Goal: Task Accomplishment & Management: Use online tool/utility

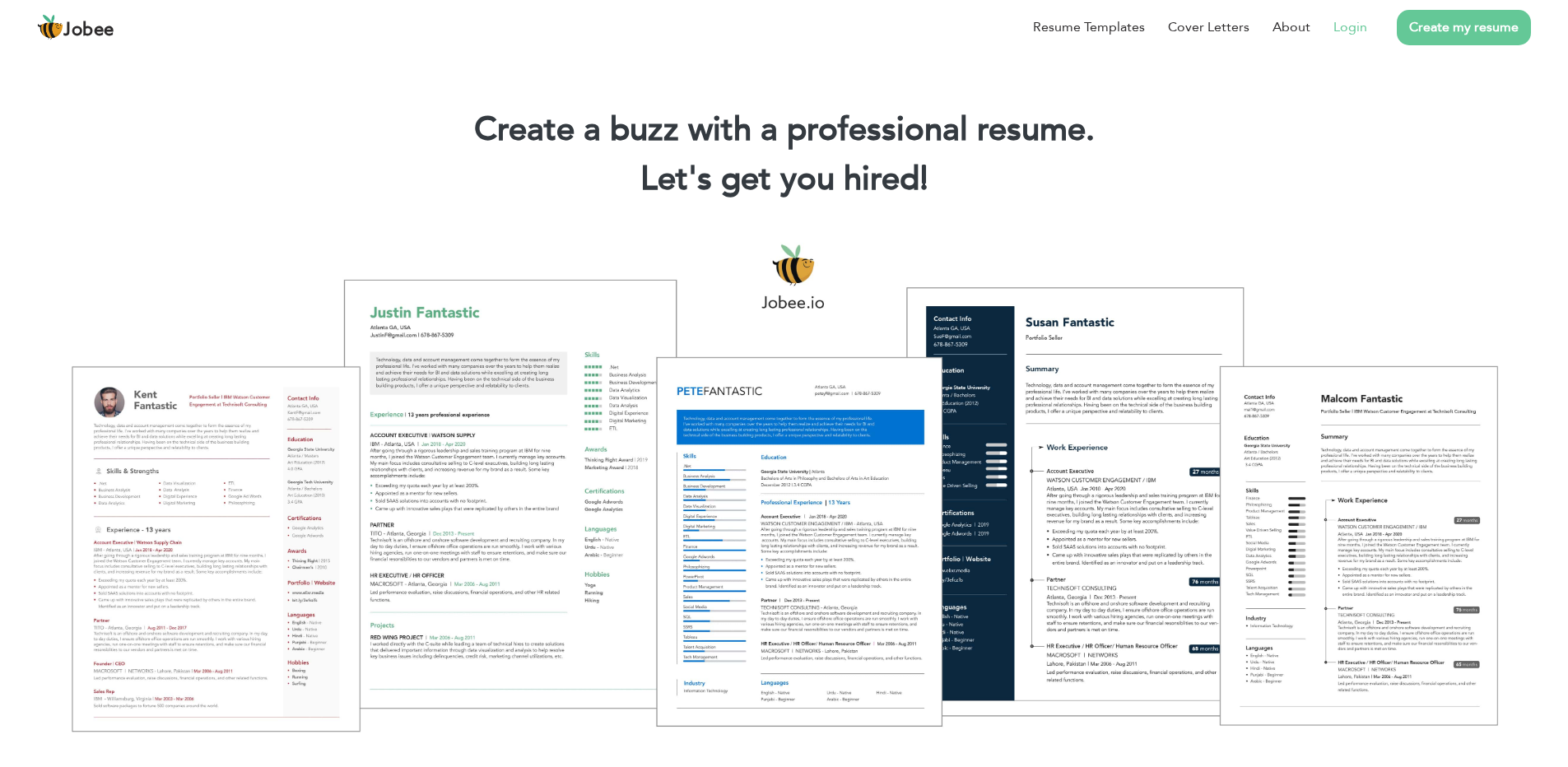
click at [1349, 28] on link "Login" at bounding box center [1350, 28] width 34 height 20
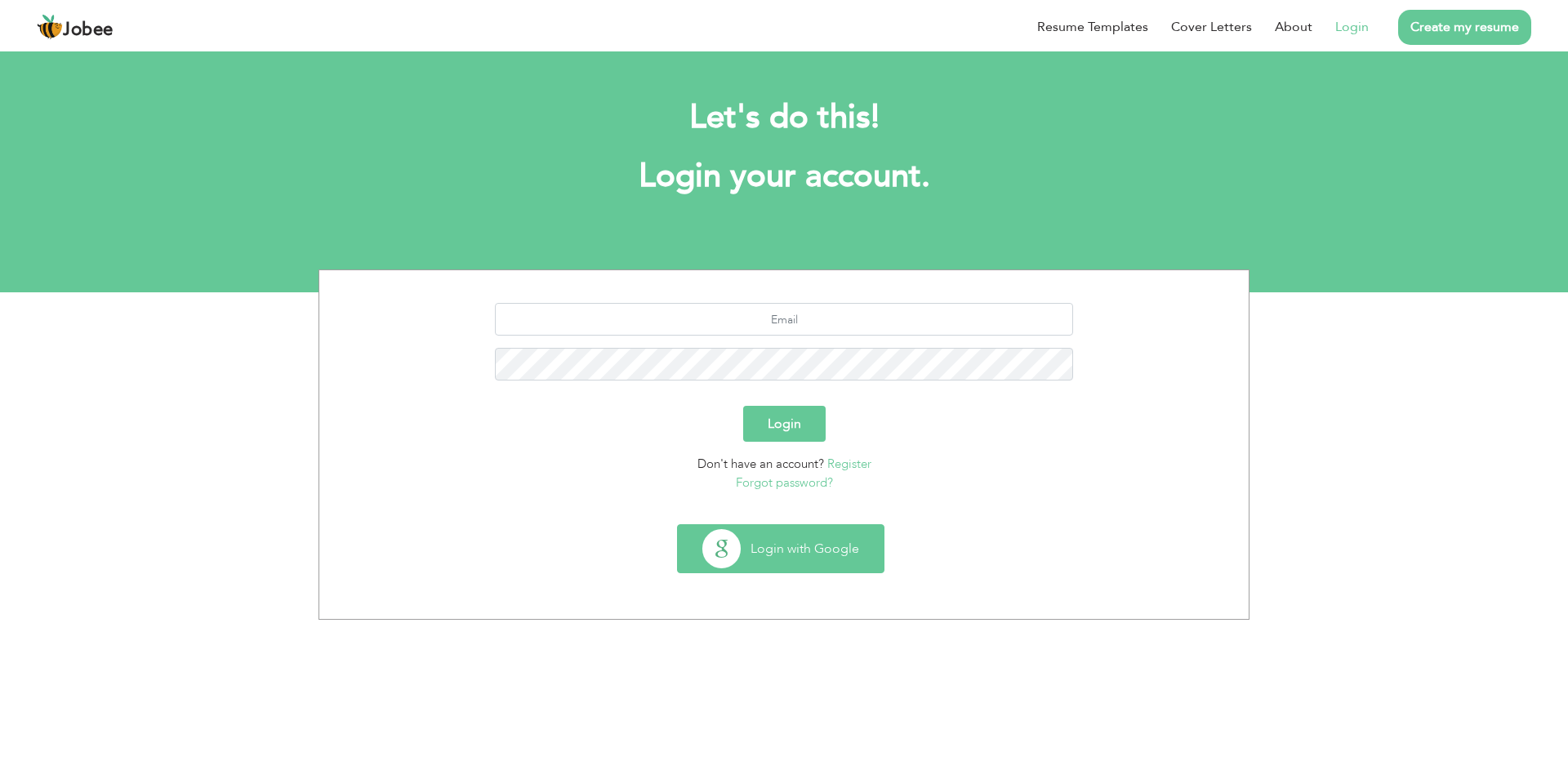
click at [789, 539] on button "Login with Google" at bounding box center [780, 549] width 206 height 47
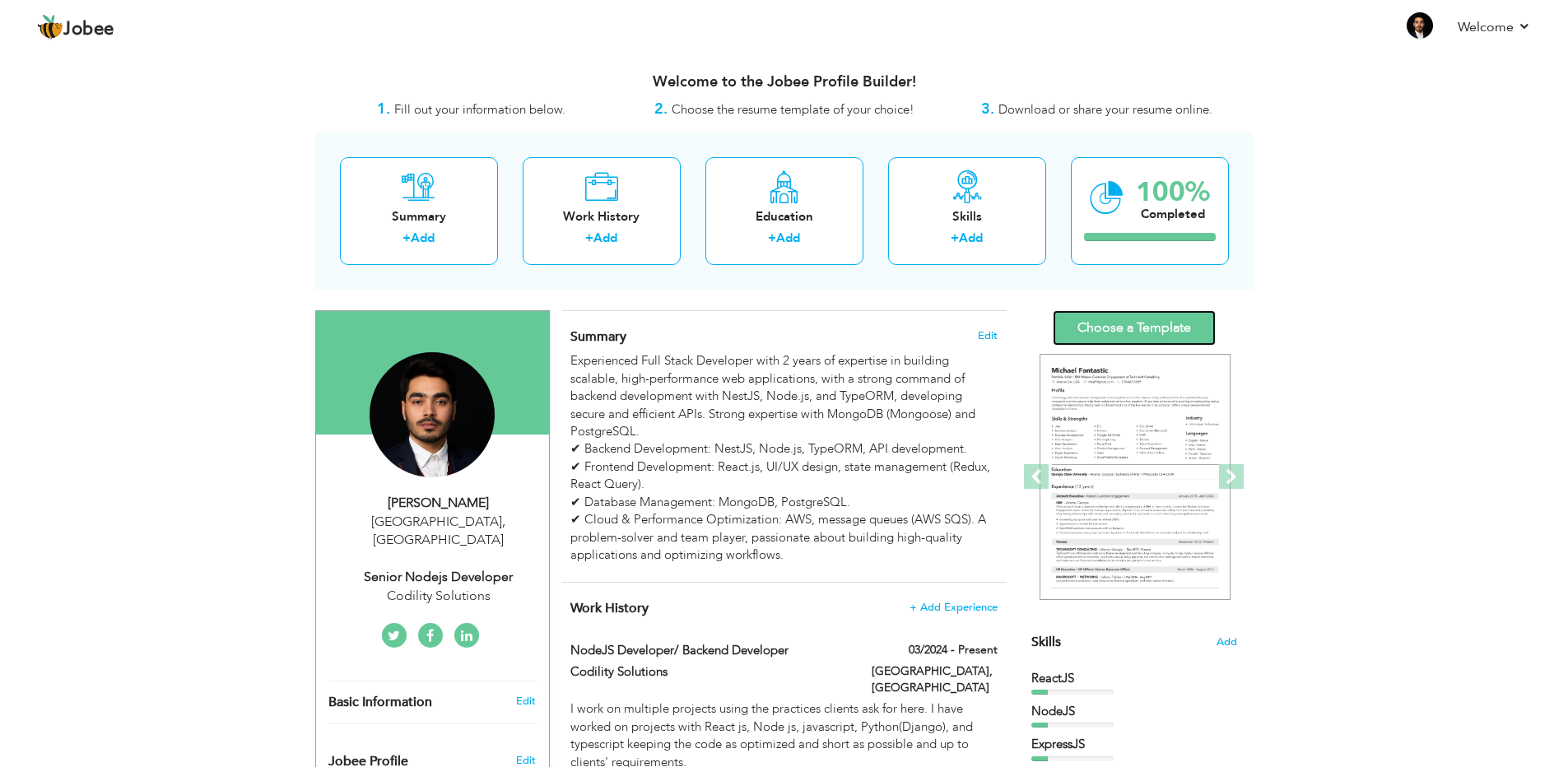
click at [1123, 324] on link "Choose a Template" at bounding box center [1135, 328] width 163 height 36
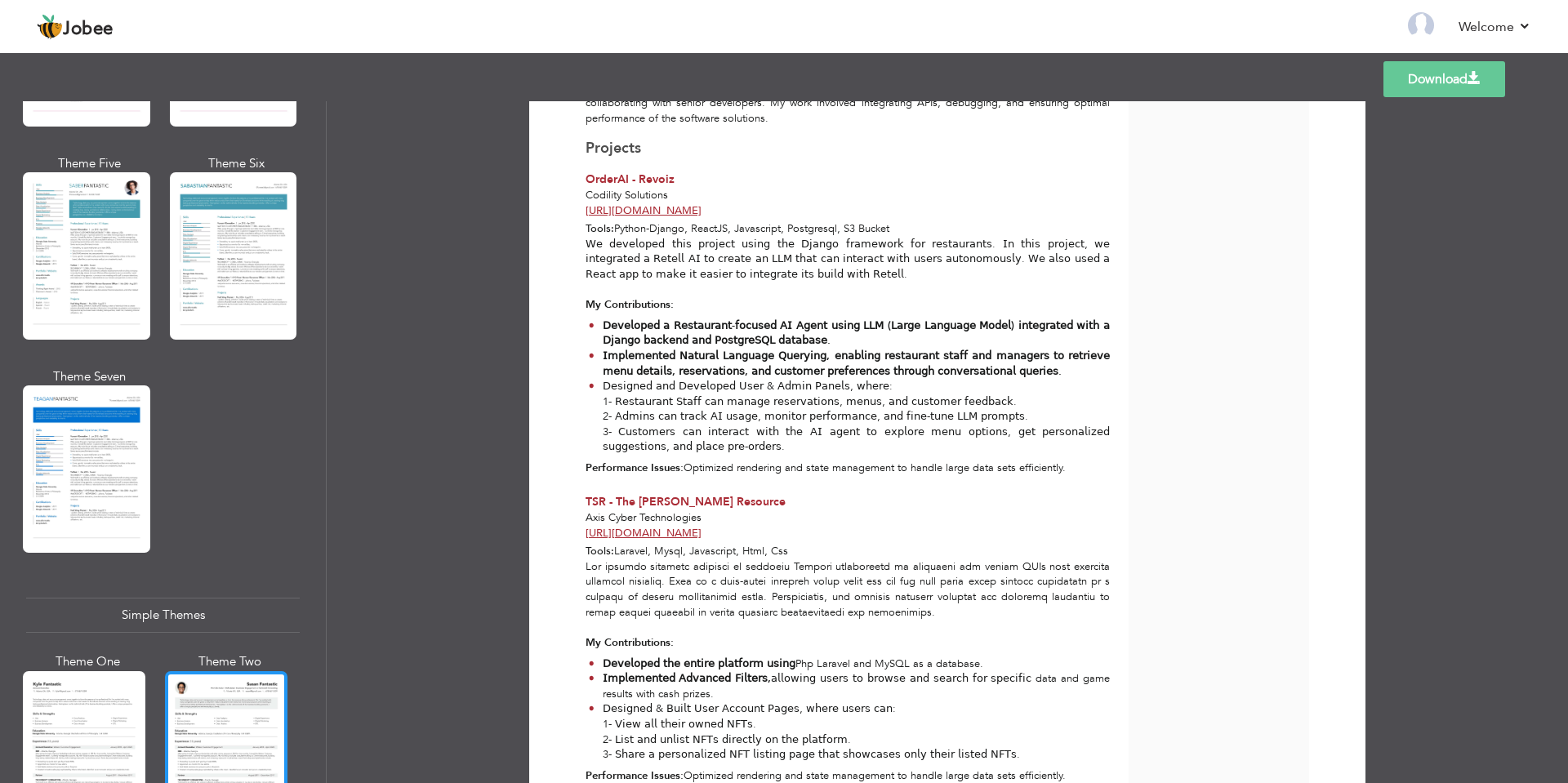
scroll to position [2647, 0]
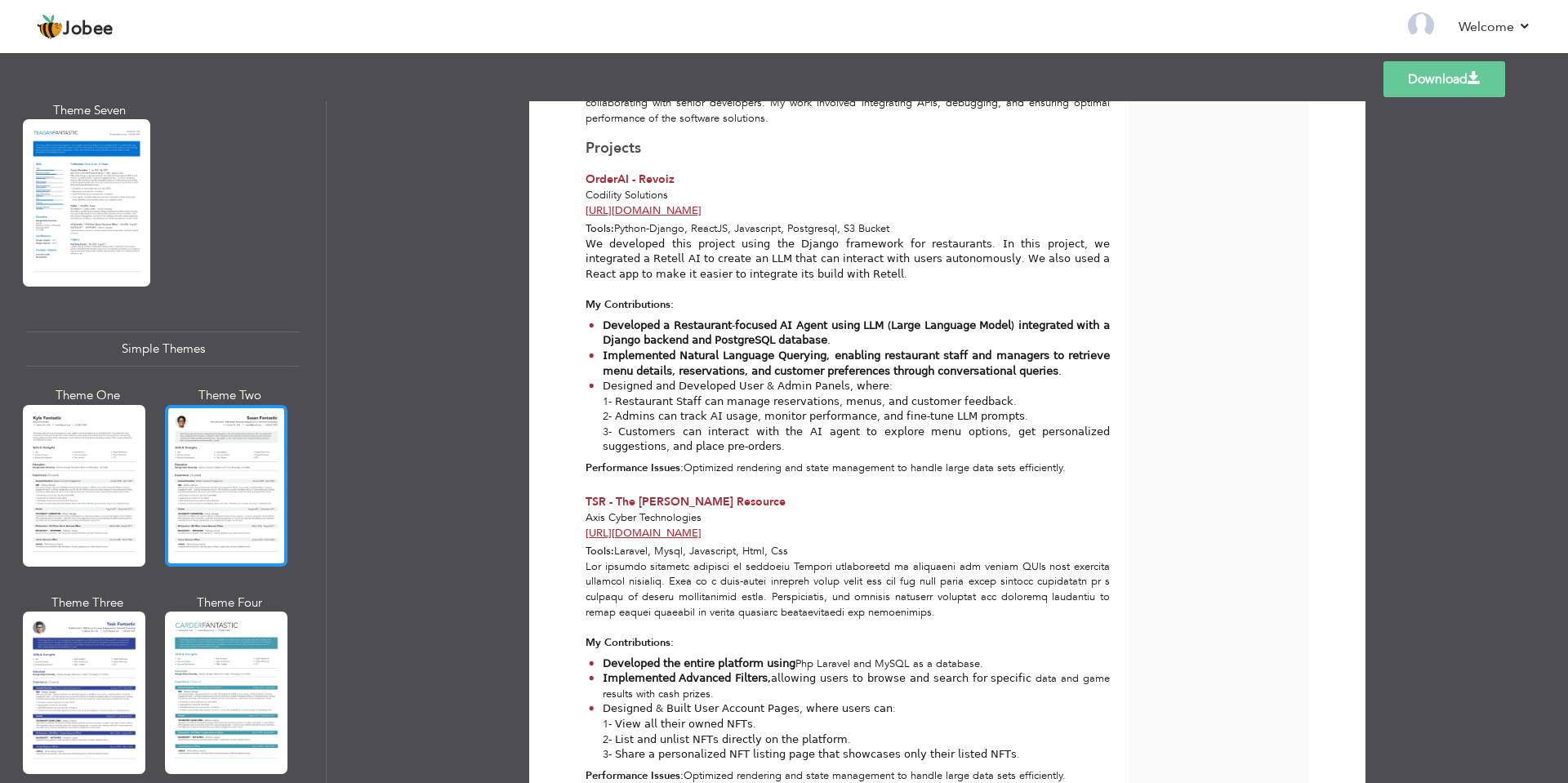
click at [227, 447] on div at bounding box center [226, 486] width 123 height 162
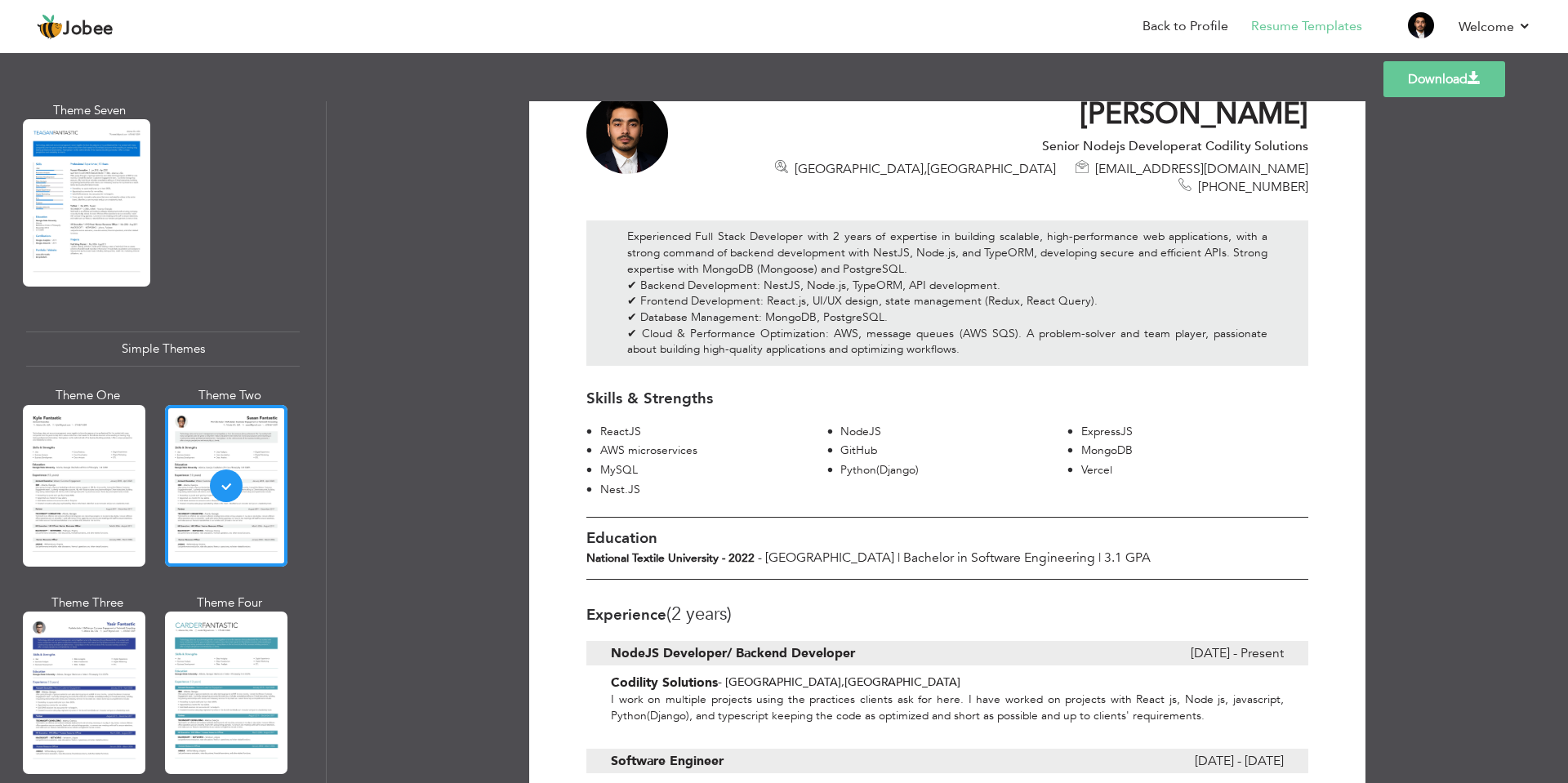
scroll to position [0, 0]
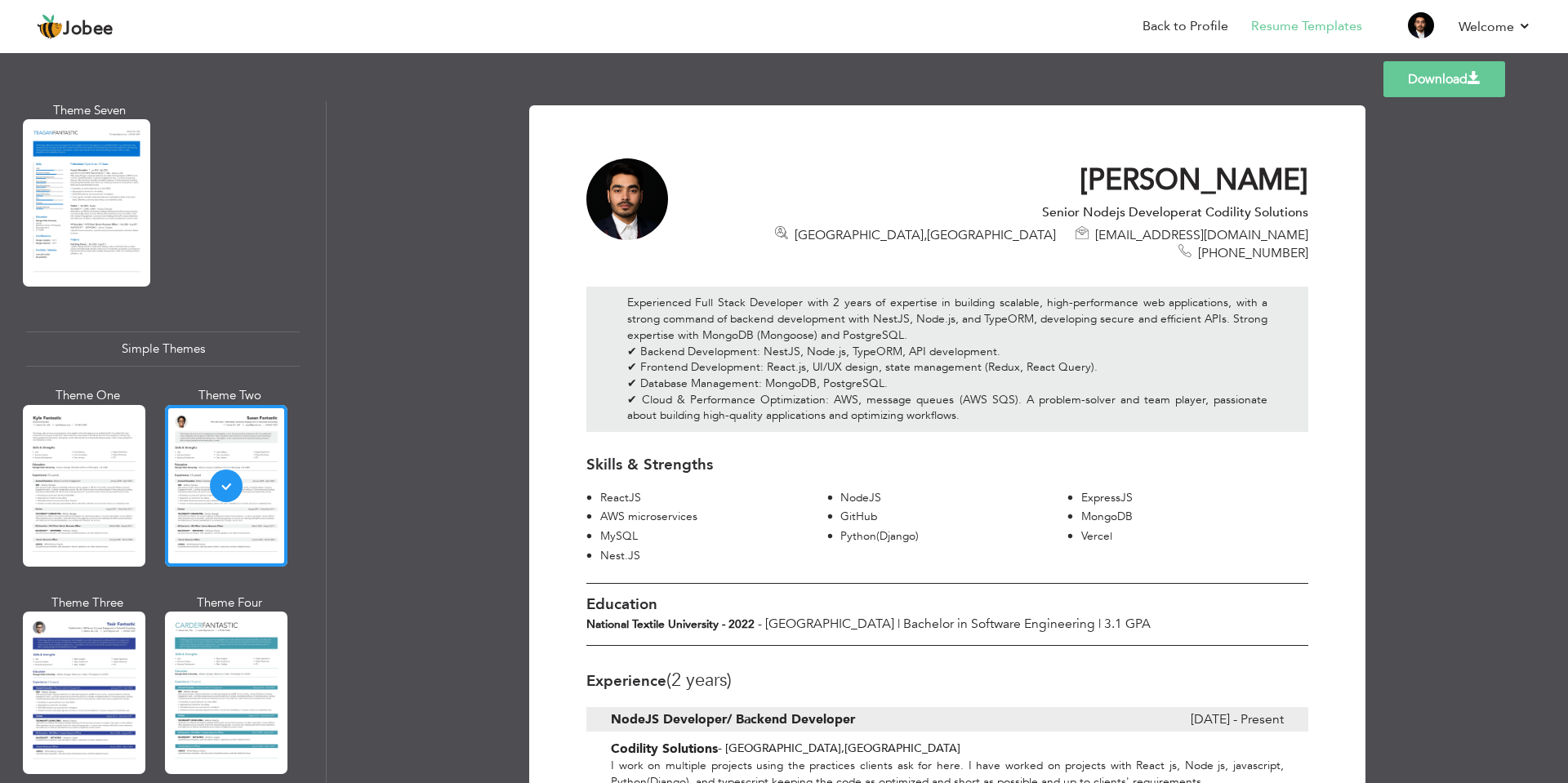
click at [1483, 76] on link "Download" at bounding box center [1444, 78] width 122 height 36
click at [75, 429] on div at bounding box center [84, 486] width 123 height 162
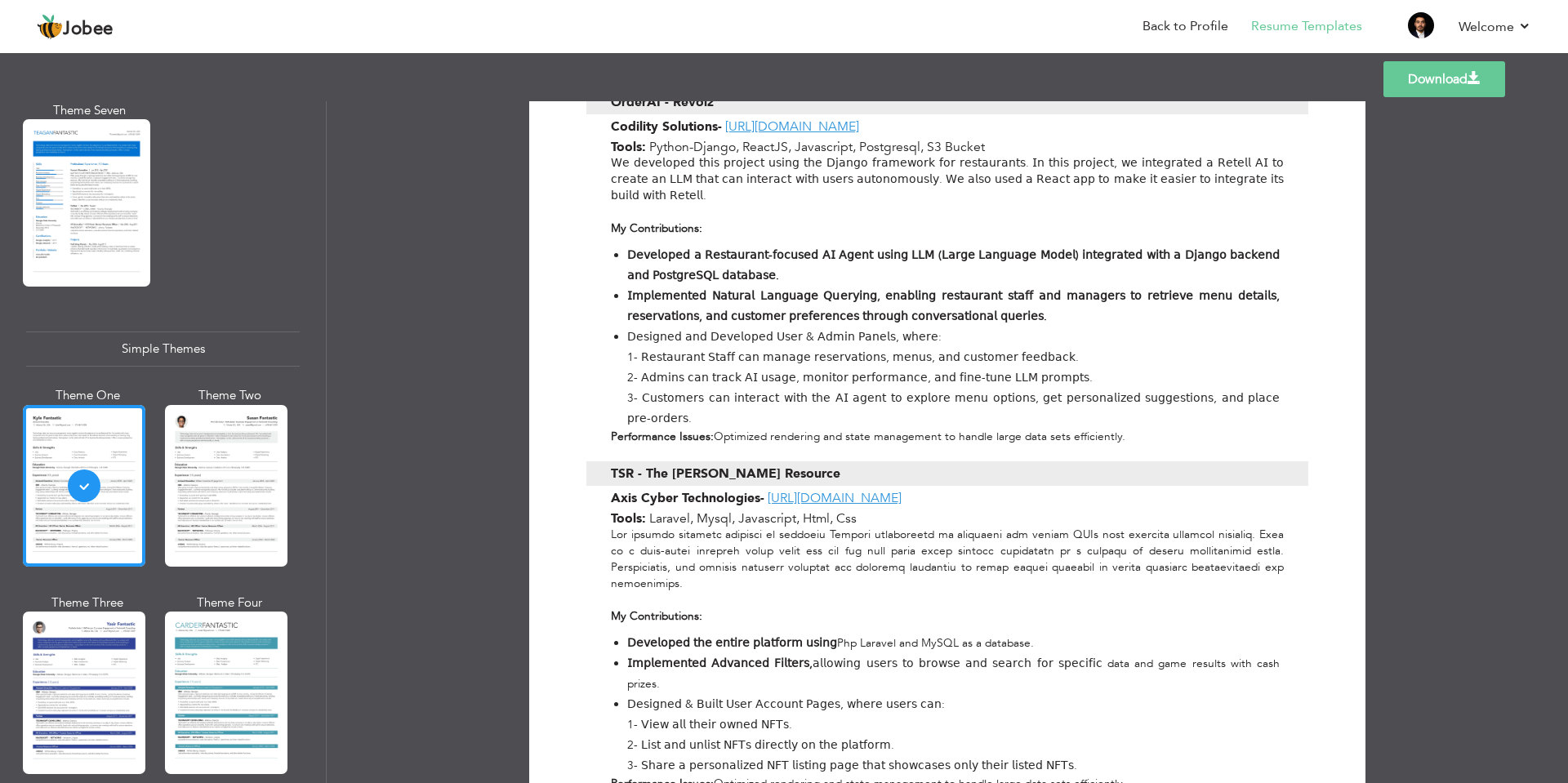
scroll to position [795, 0]
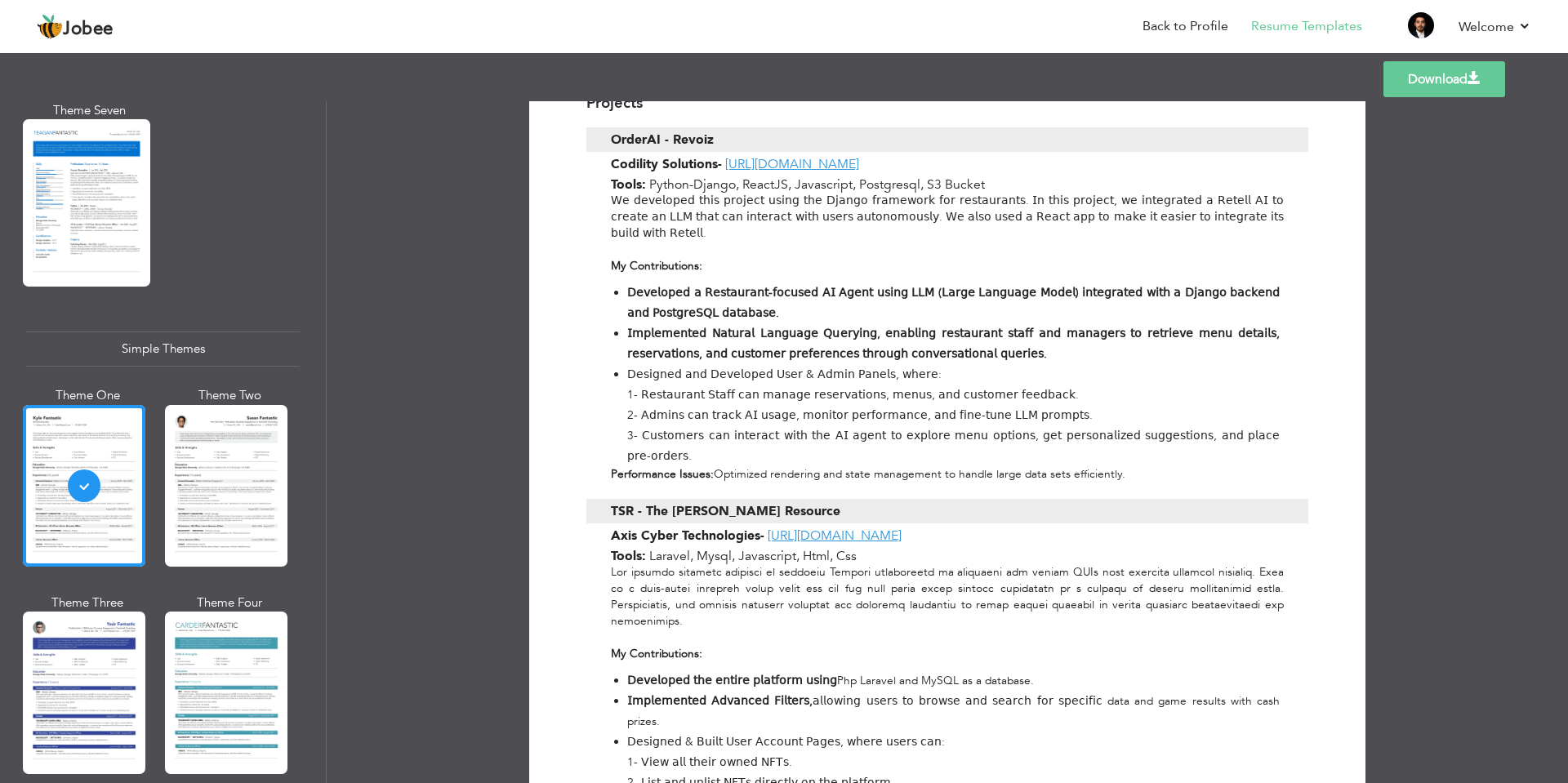
click at [1462, 84] on link "Download" at bounding box center [1444, 78] width 122 height 36
